Goal: Obtain resource: Download file/media

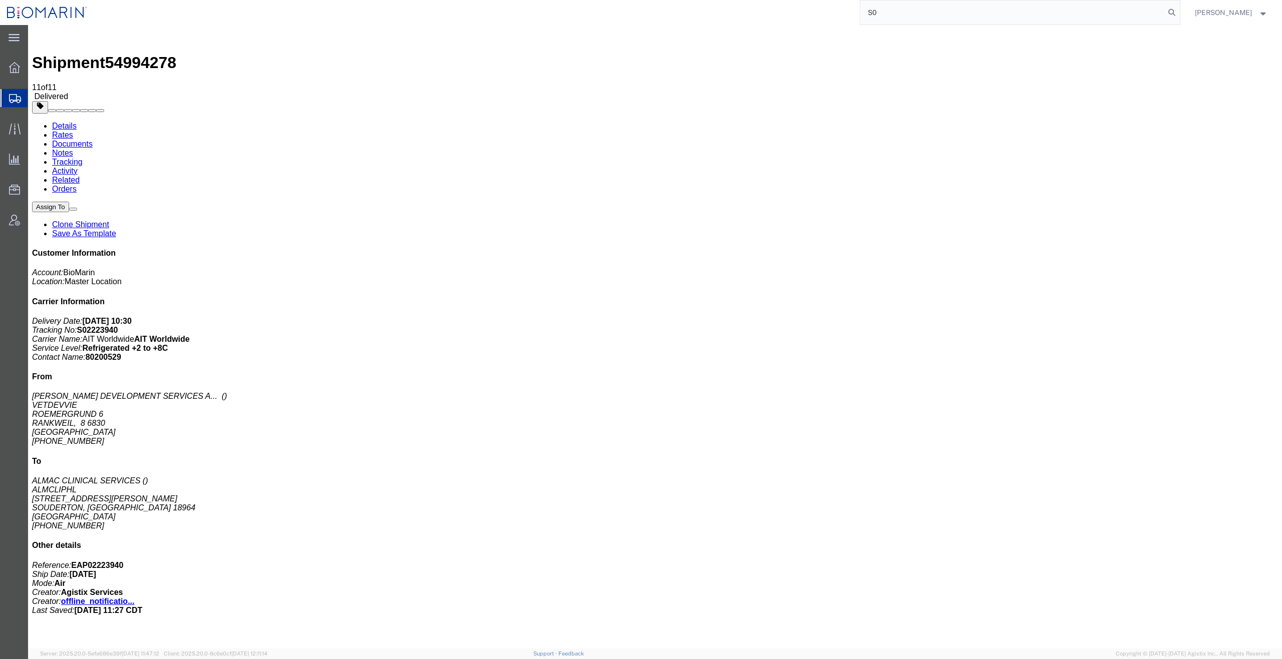
type input "S"
type input "S02356387"
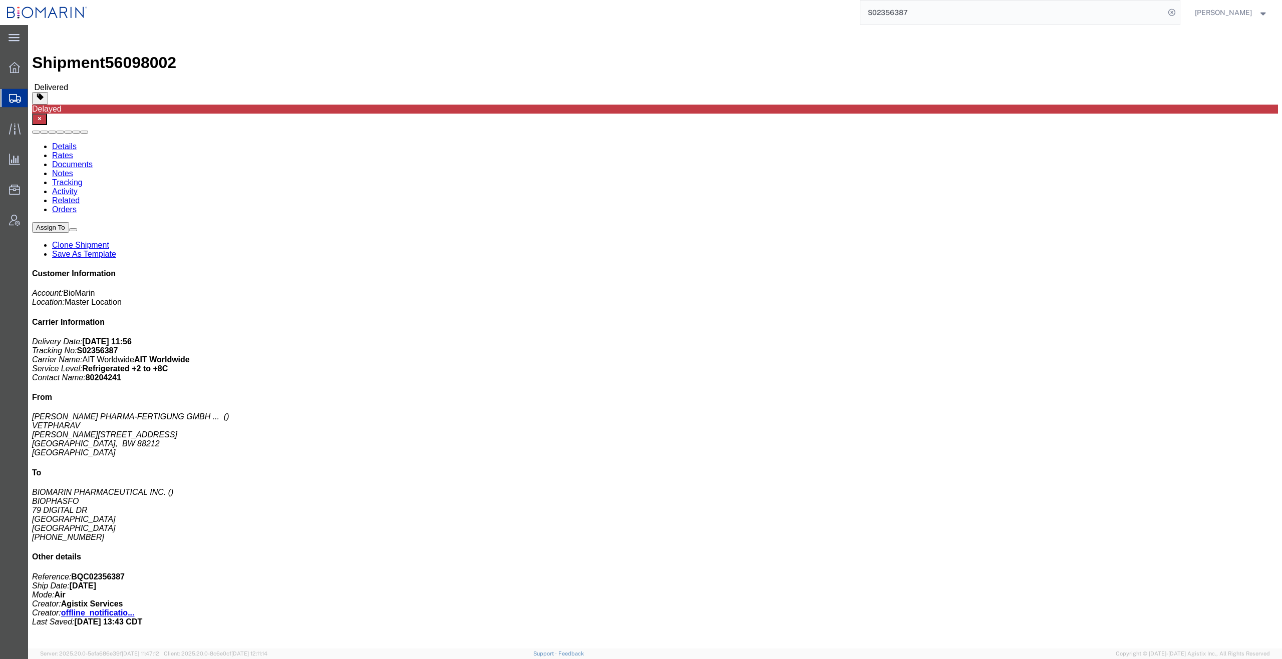
click link "Documents"
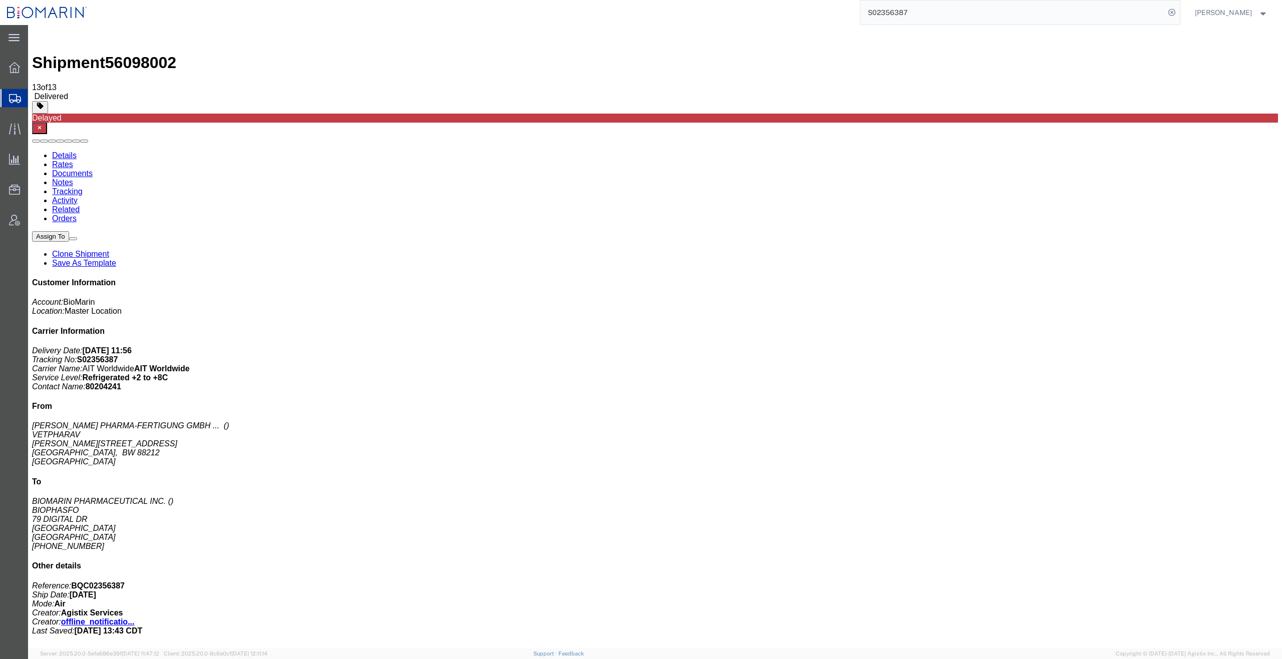
click at [983, 14] on input "S02356387" at bounding box center [1012, 13] width 304 height 24
click at [1079, 14] on input "S02356387" at bounding box center [1012, 13] width 304 height 24
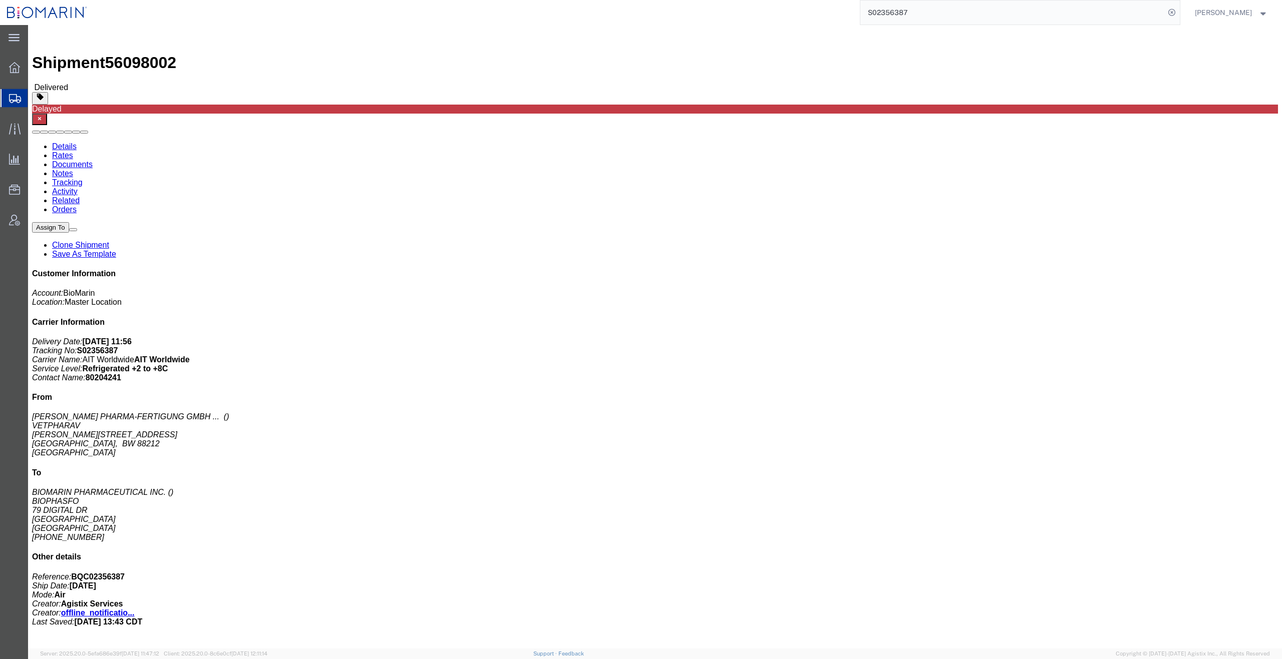
click link "Documents"
